Goal: Information Seeking & Learning: Understand process/instructions

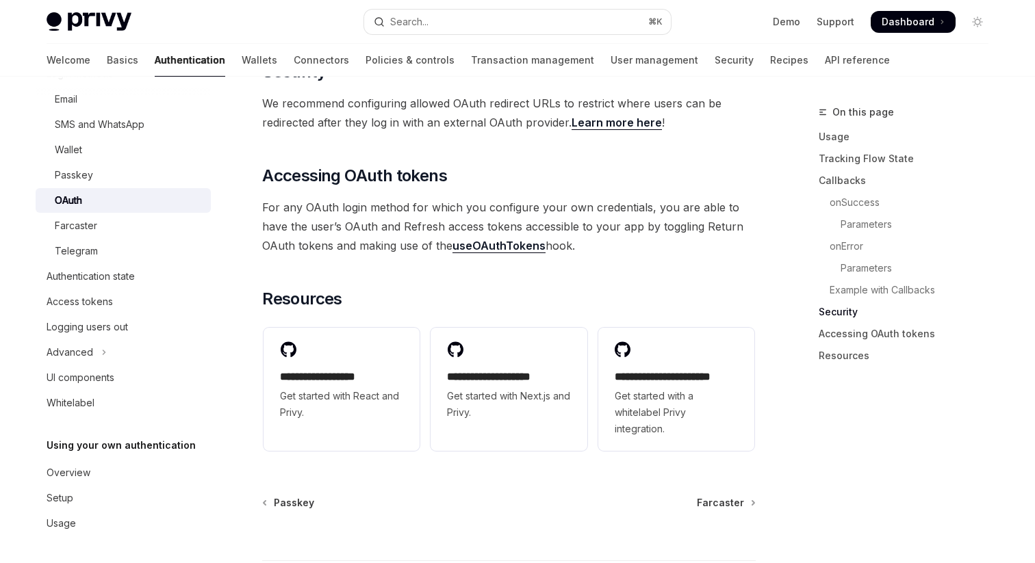
scroll to position [2961, 0]
click at [467, 241] on link "useOAuthTokens" at bounding box center [498, 245] width 93 height 14
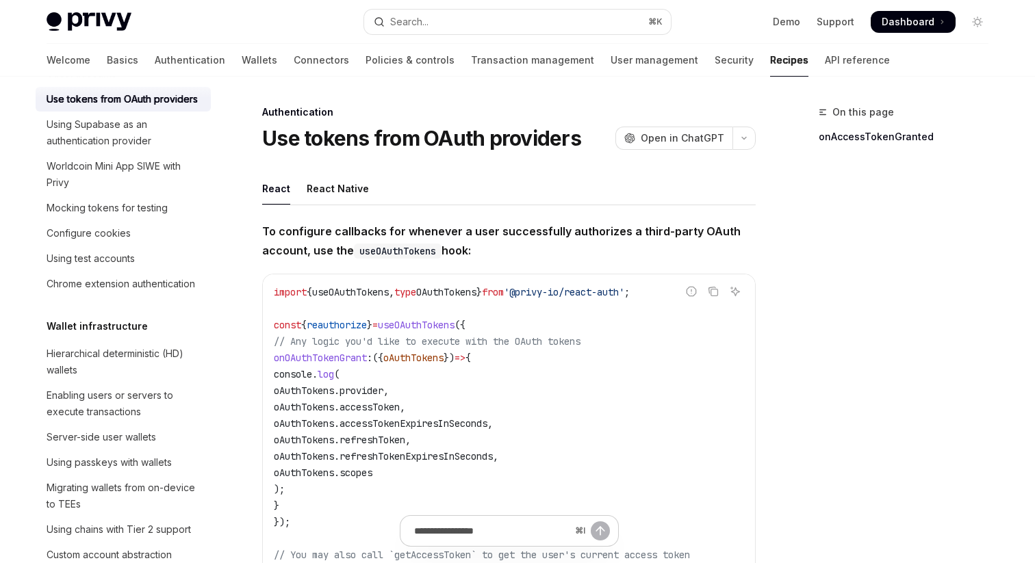
click at [467, 241] on span "To configure callbacks for whenever a user successfully authorizes a third-part…" at bounding box center [509, 241] width 494 height 38
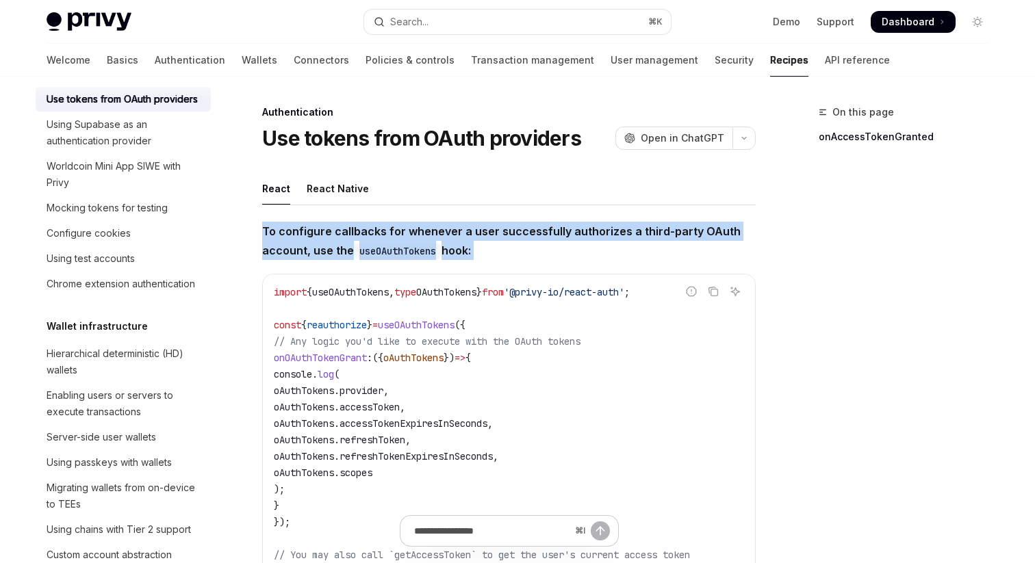
click at [467, 241] on span "To configure callbacks for whenever a user successfully authorizes a third-part…" at bounding box center [509, 241] width 494 height 38
click at [498, 241] on span "To configure callbacks for whenever a user successfully authorizes a third-part…" at bounding box center [509, 241] width 494 height 38
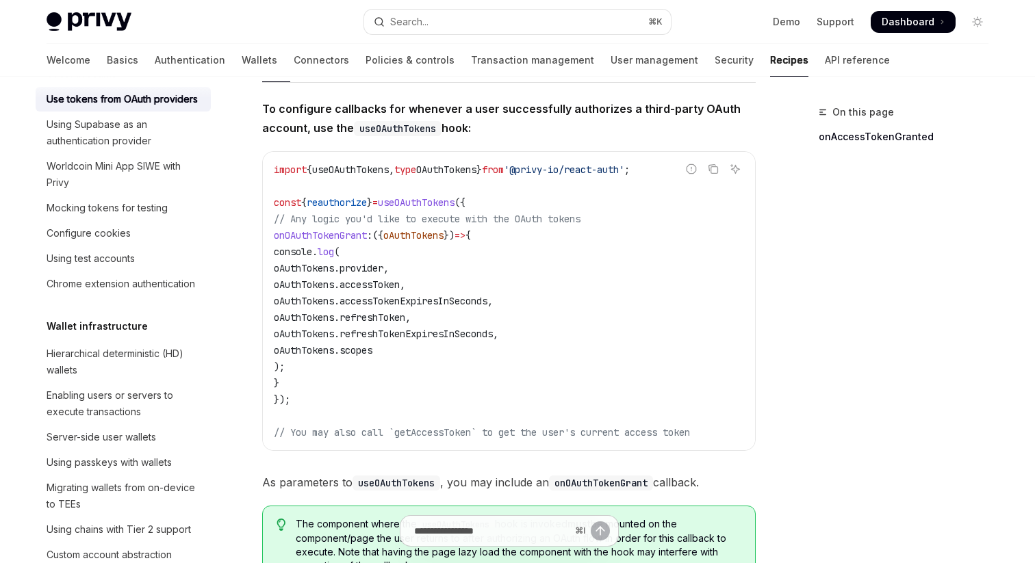
scroll to position [125, 0]
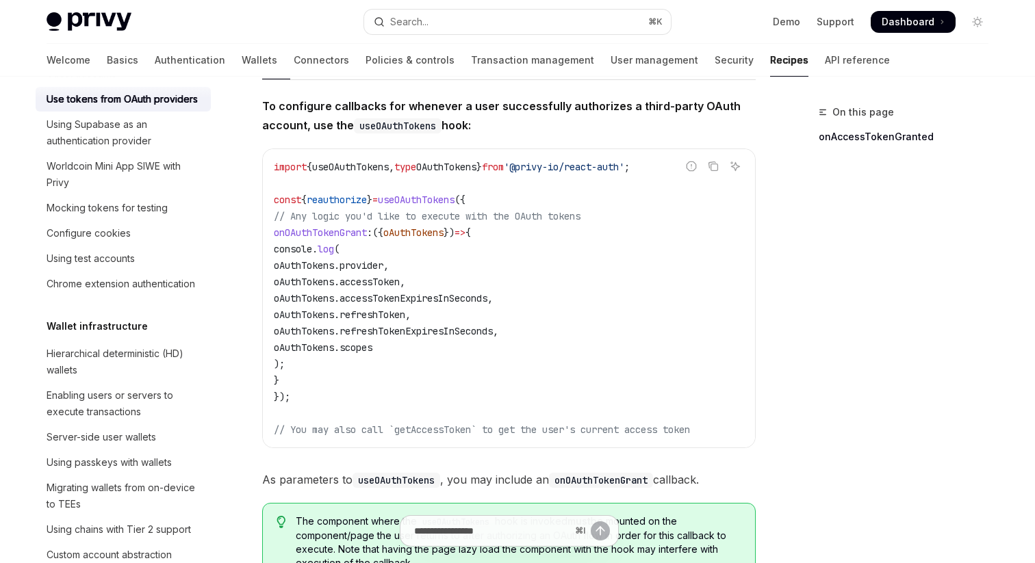
click at [643, 254] on code "import { useOAuthTokens , type OAuthTokens } from '@privy-io/react-auth' ; cons…" at bounding box center [509, 298] width 470 height 279
click at [465, 196] on span "({" at bounding box center [459, 200] width 11 height 12
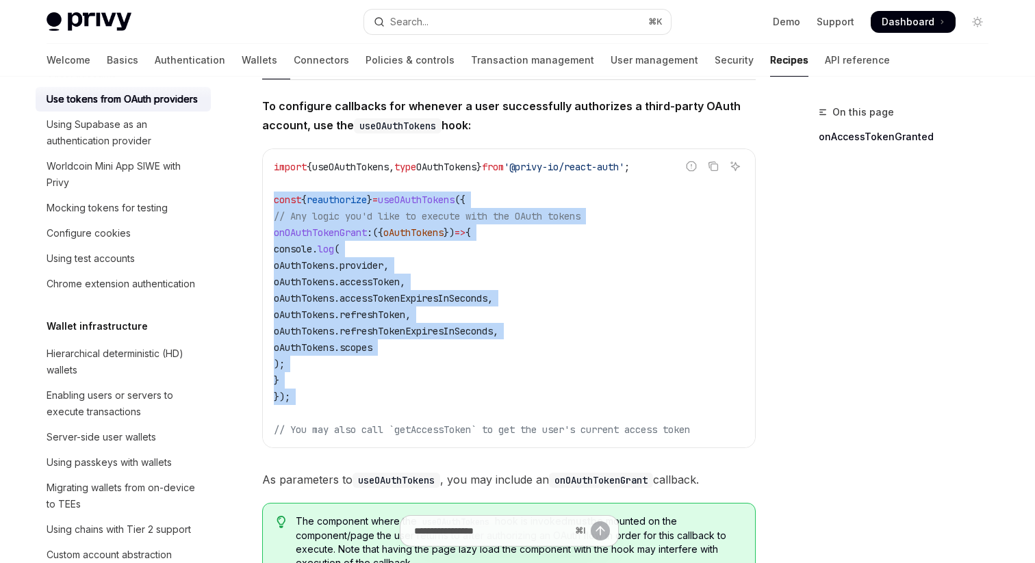
drag, startPoint x: 492, startPoint y: 196, endPoint x: 495, endPoint y: 389, distance: 192.4
click at [495, 389] on code "import { useOAuthTokens , type OAuthTokens } from '@privy-io/react-auth' ; cons…" at bounding box center [509, 298] width 470 height 279
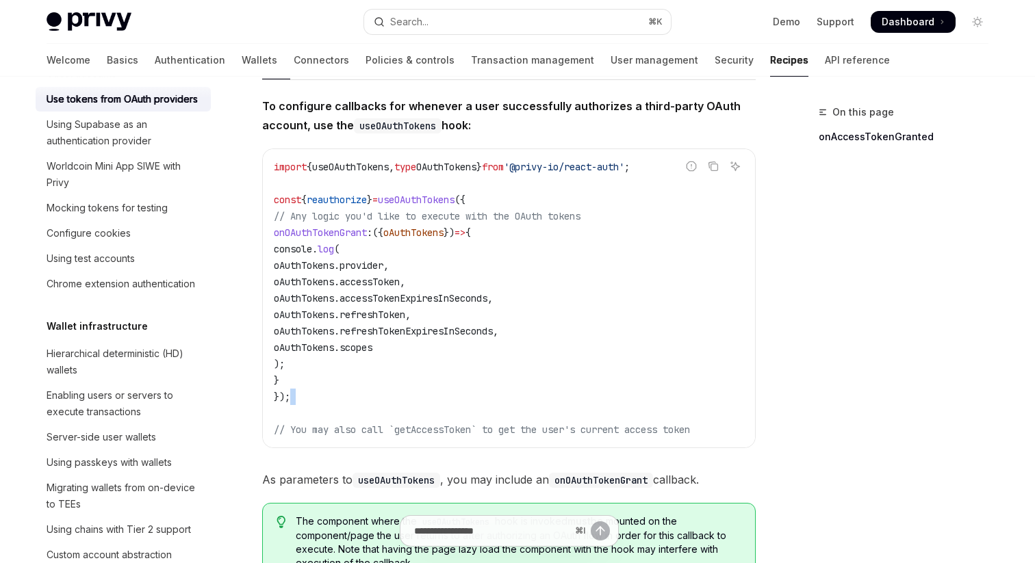
click at [495, 389] on code "import { useOAuthTokens , type OAuthTokens } from '@privy-io/react-auth' ; cons…" at bounding box center [509, 298] width 470 height 279
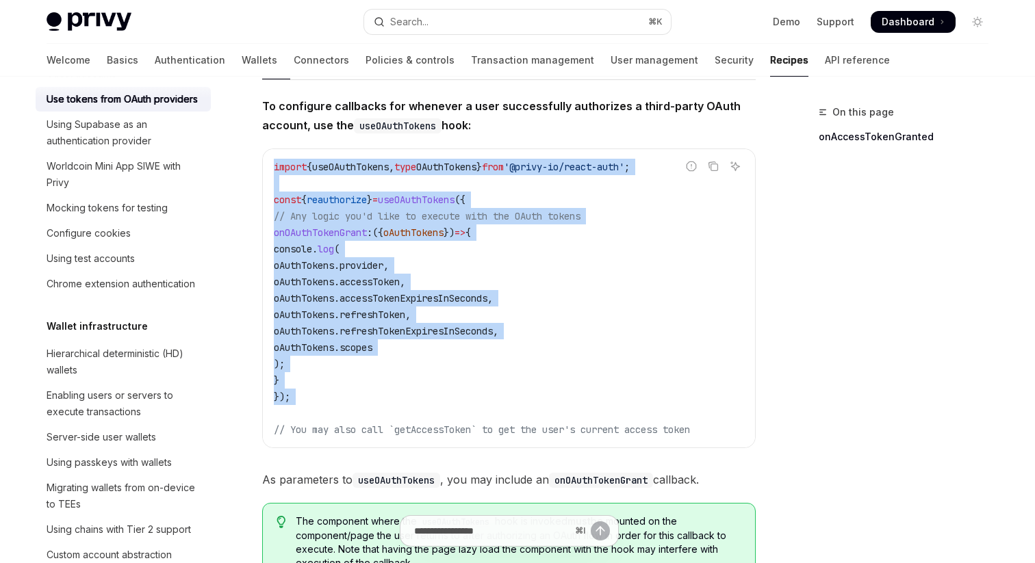
drag, startPoint x: 495, startPoint y: 389, endPoint x: 496, endPoint y: 159, distance: 229.3
click at [496, 159] on code "import { useOAuthTokens , type OAuthTokens } from '@privy-io/react-auth' ; cons…" at bounding box center [509, 298] width 470 height 279
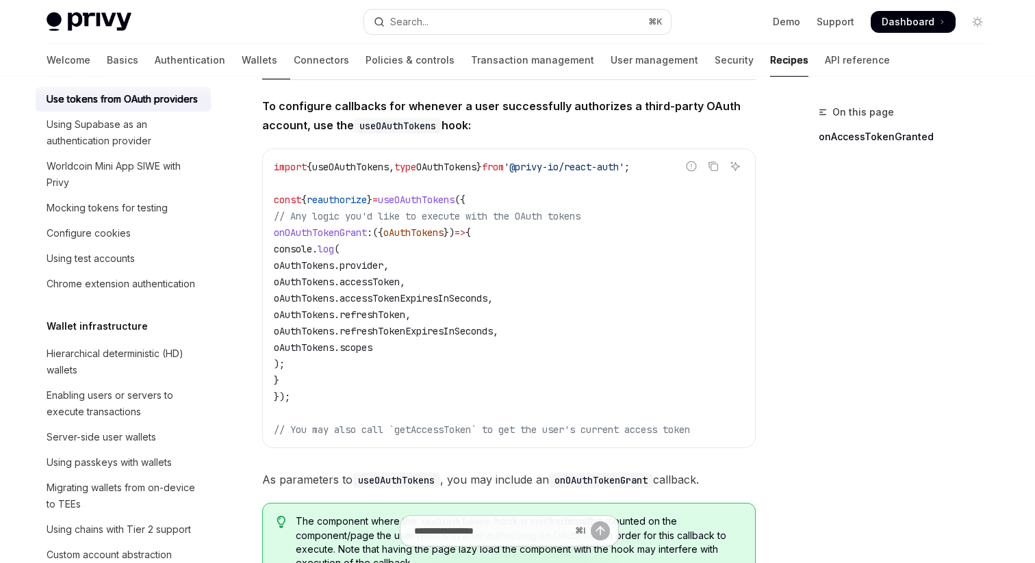
click at [496, 159] on code "import { useOAuthTokens , type OAuthTokens } from '@privy-io/react-auth' ; cons…" at bounding box center [509, 298] width 470 height 279
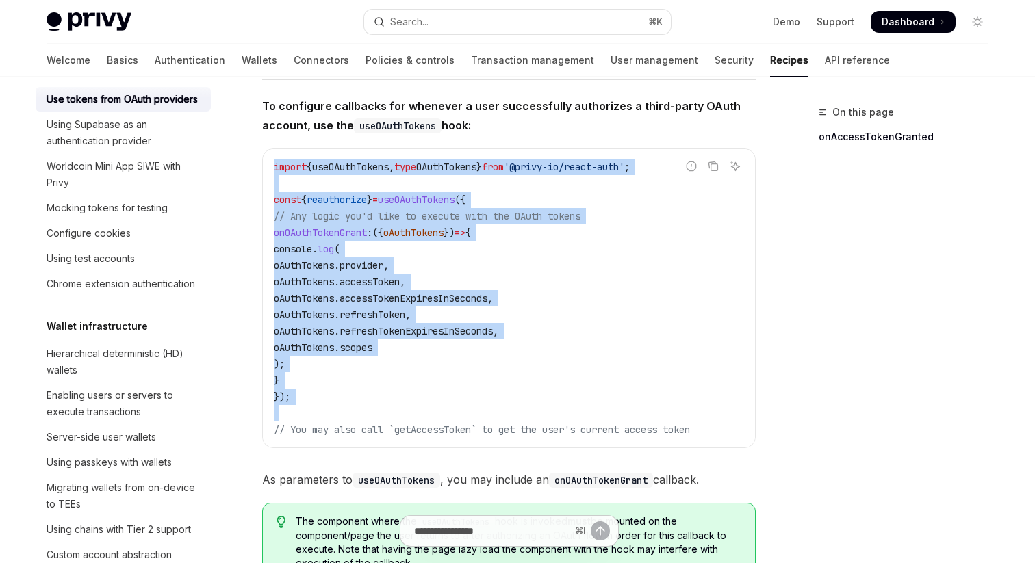
drag, startPoint x: 496, startPoint y: 159, endPoint x: 496, endPoint y: 407, distance: 247.1
click at [496, 407] on code "import { useOAuthTokens , type OAuthTokens } from '@privy-io/react-auth' ; cons…" at bounding box center [509, 298] width 470 height 279
copy code "import { useOAuthTokens , type OAuthTokens } from '@privy-io/react-auth' ; cons…"
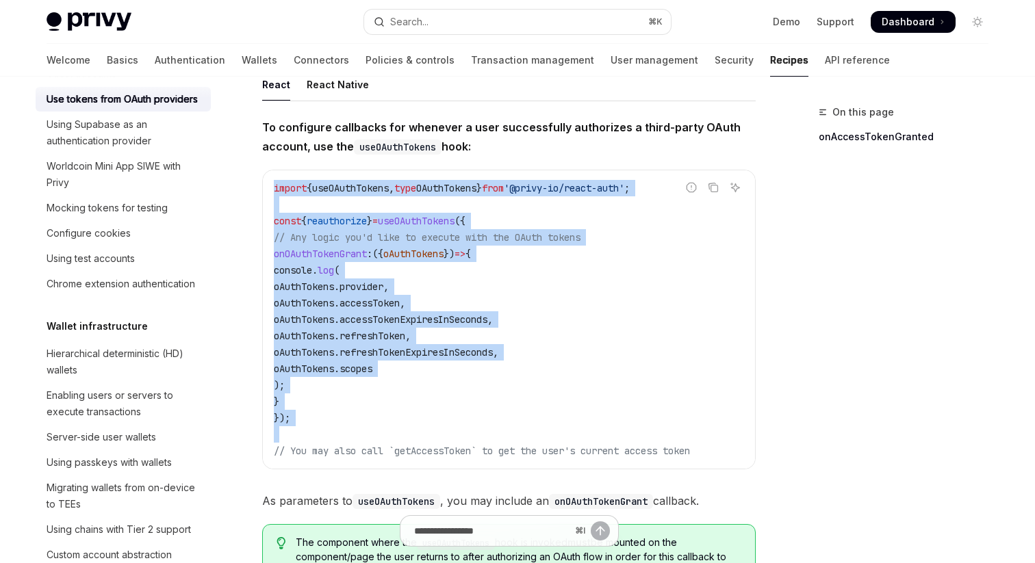
scroll to position [0, 0]
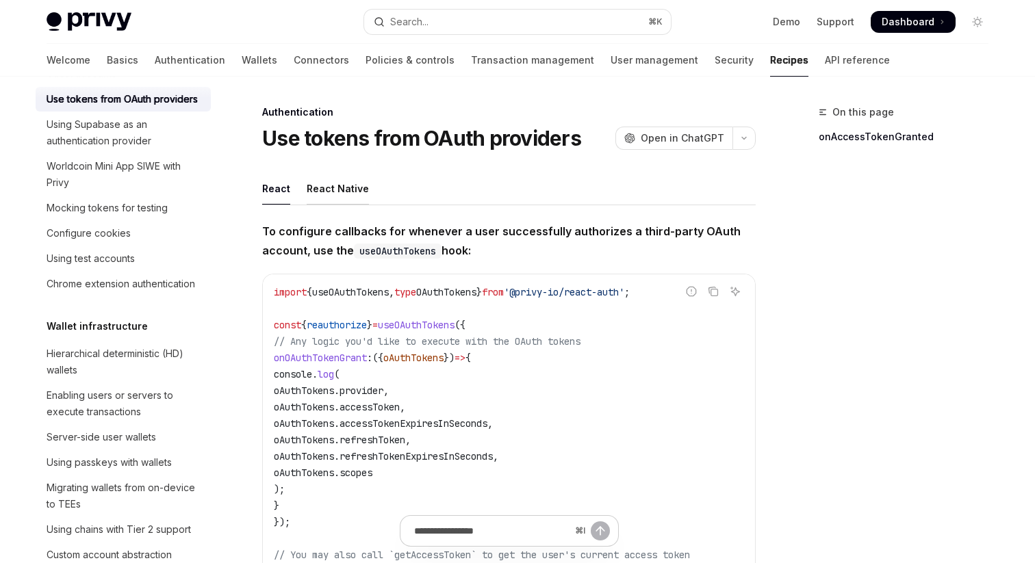
click at [338, 190] on div "React Native" at bounding box center [338, 188] width 62 height 32
type textarea "*"
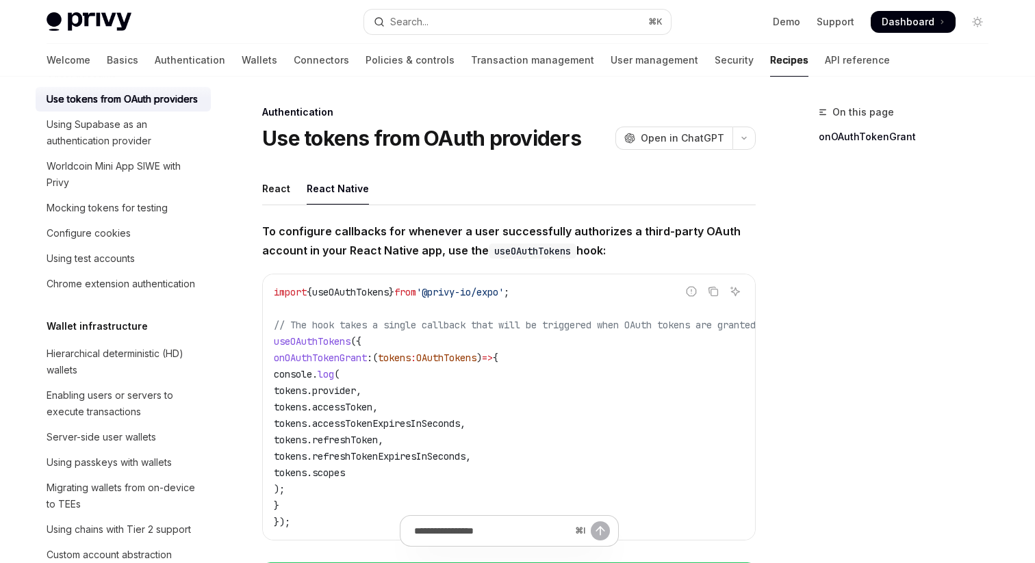
click at [504, 296] on span "'@privy-io/expo'" at bounding box center [460, 292] width 88 height 12
copy code "import { useOAuthTokens } from '@privy-io/expo' ;"
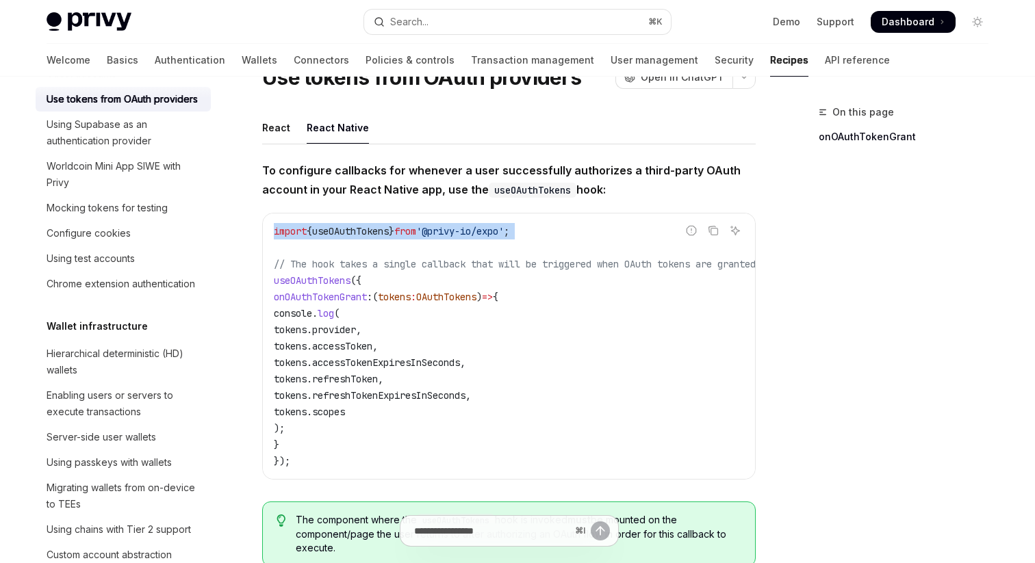
scroll to position [81, 0]
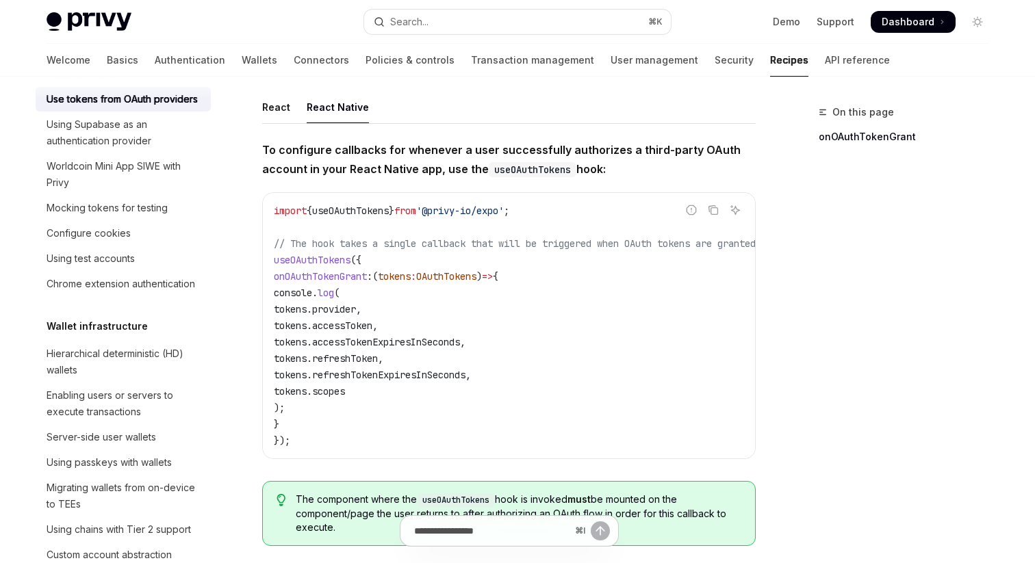
click at [341, 456] on div "import { useOAuthTokens } from '@privy-io/expo' ; // The hook takes a single ca…" at bounding box center [509, 326] width 492 height 266
click at [382, 261] on code "import { useOAuthTokens } from '@privy-io/expo' ; // The hook takes a single ca…" at bounding box center [531, 326] width 515 height 246
click at [387, 248] on span "// The hook takes a single callback that will be triggered when OAuth tokens ar…" at bounding box center [515, 244] width 482 height 12
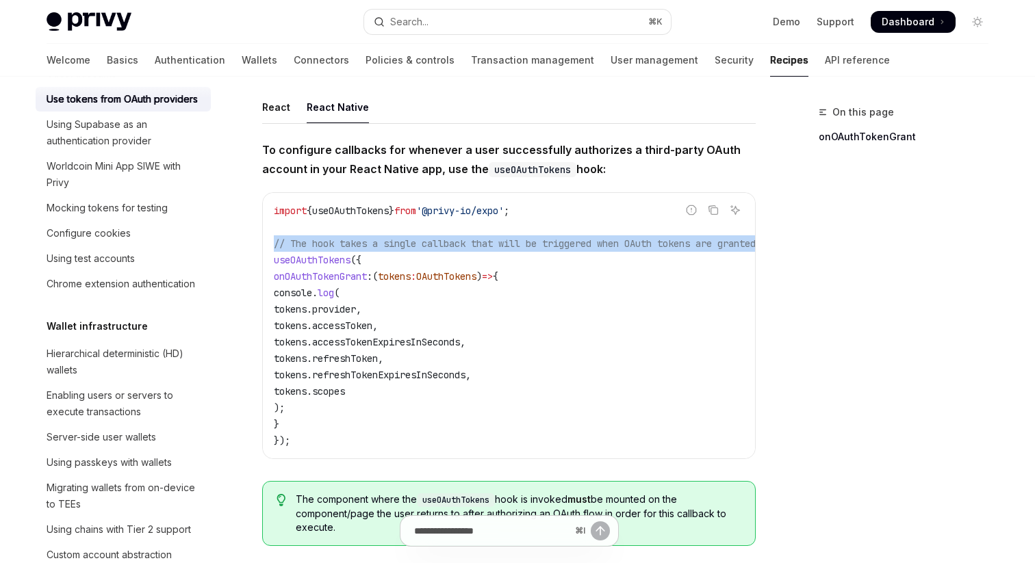
click at [387, 248] on span "// The hook takes a single callback that will be triggered when OAuth tokens ar…" at bounding box center [515, 244] width 482 height 12
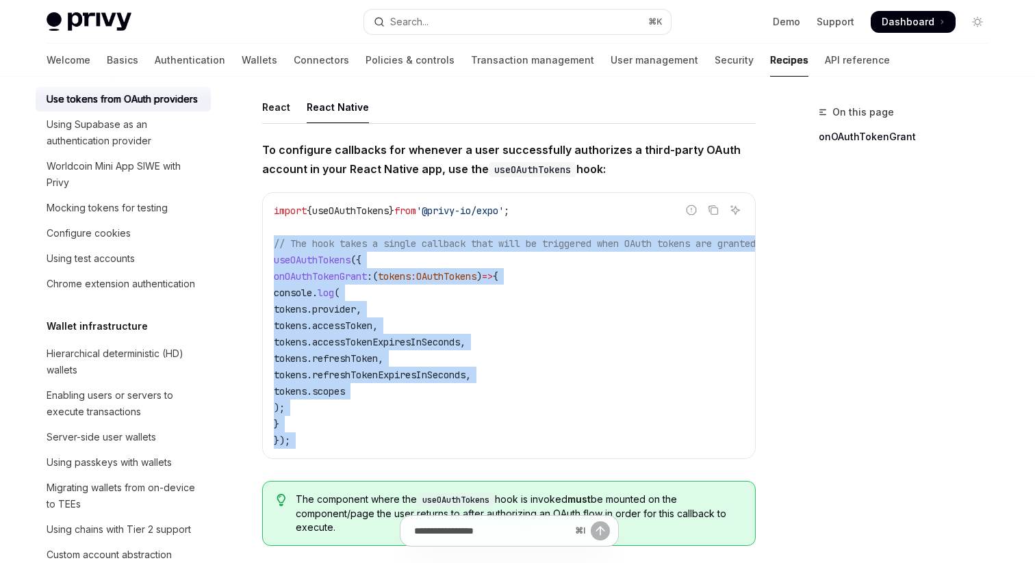
drag, startPoint x: 387, startPoint y: 248, endPoint x: 361, endPoint y: 446, distance: 199.5
click at [361, 446] on code "import { useOAuthTokens } from '@privy-io/expo' ; // The hook takes a single ca…" at bounding box center [531, 326] width 515 height 246
copy div "// The hook takes a single callback that will be triggered when OAuth tokens ar…"
